Goal: Use online tool/utility: Utilize a website feature to perform a specific function

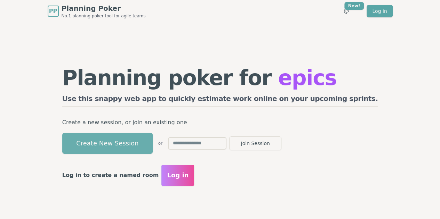
click at [152, 143] on button "Create New Session" at bounding box center [107, 143] width 90 height 21
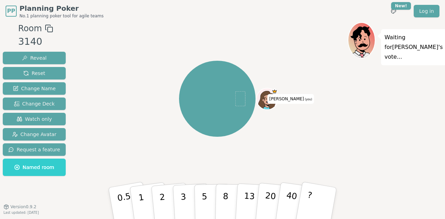
click at [48, 27] on rect at bounding box center [50, 29] width 5 height 5
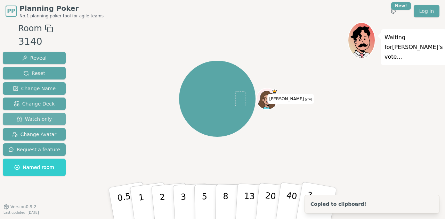
click at [23, 116] on span "Watch only" at bounding box center [34, 119] width 35 height 7
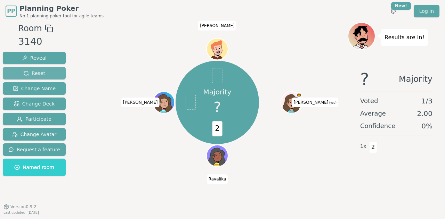
click at [37, 73] on span "Reset" at bounding box center [34, 73] width 22 height 7
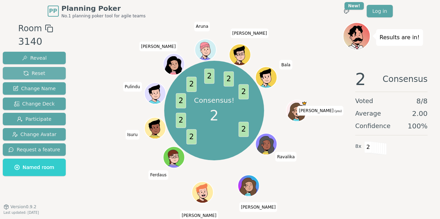
click at [23, 72] on span "Reset" at bounding box center [34, 73] width 22 height 7
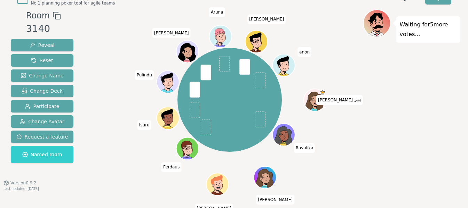
scroll to position [18, 0]
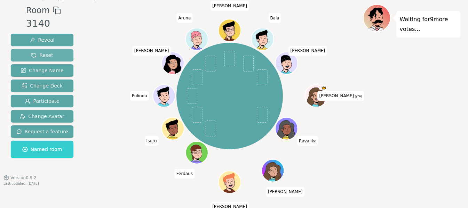
click at [43, 56] on span "Reset" at bounding box center [42, 55] width 22 height 7
